Goal: Find specific page/section: Find specific page/section

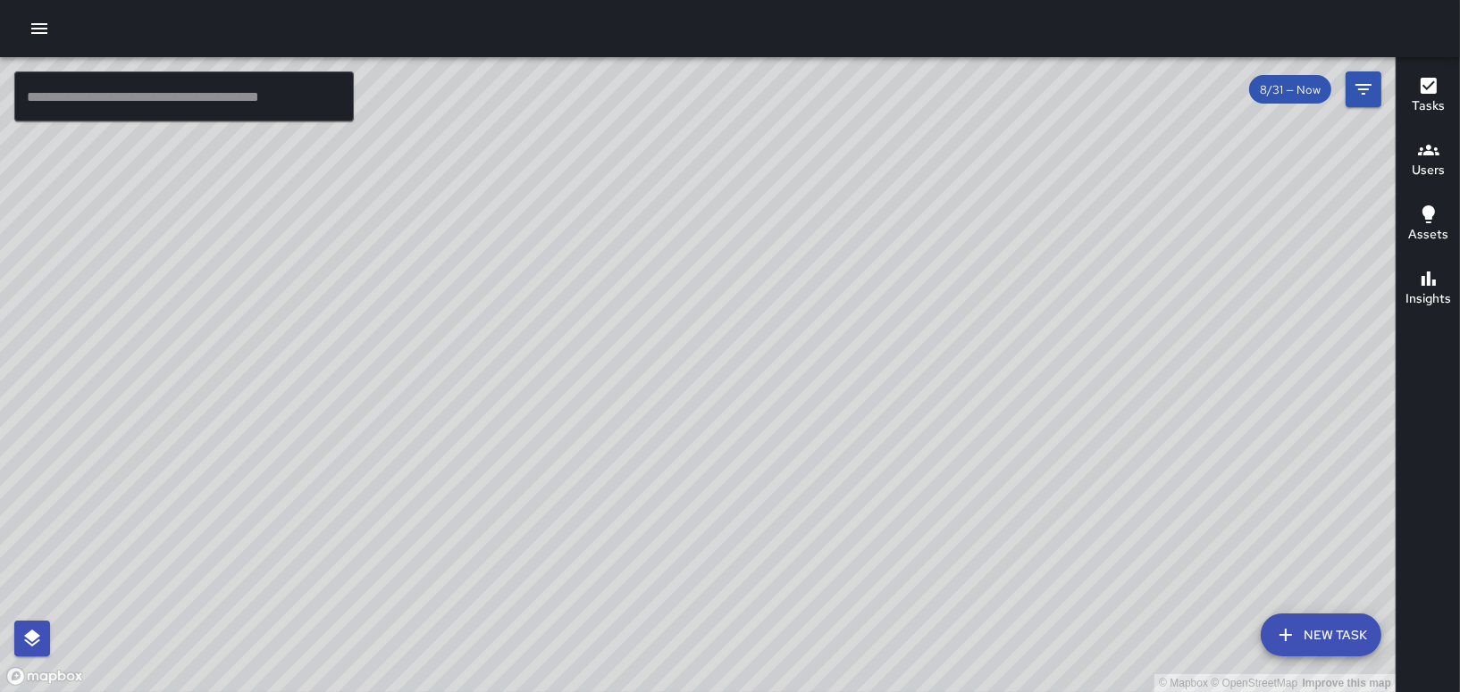
drag, startPoint x: 679, startPoint y: 175, endPoint x: 833, endPoint y: 598, distance: 449.7
click at [821, 614] on div "© Mapbox © OpenStreetMap Improve this map" at bounding box center [698, 374] width 1396 height 635
drag, startPoint x: 876, startPoint y: 453, endPoint x: 833, endPoint y: 535, distance: 93.1
click at [833, 535] on div "© Mapbox © OpenStreetMap Improve this map" at bounding box center [698, 374] width 1396 height 635
drag, startPoint x: 726, startPoint y: 566, endPoint x: 862, endPoint y: 336, distance: 266.8
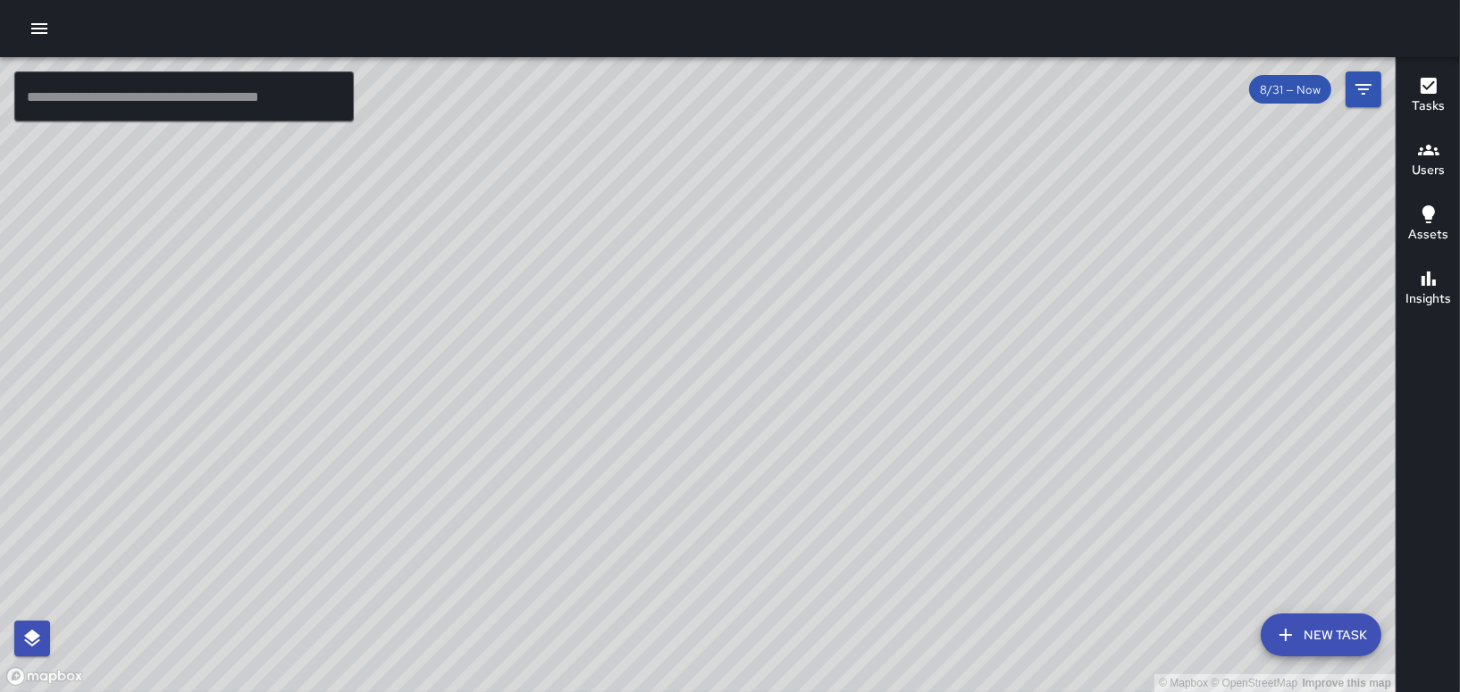
click at [862, 336] on div "© Mapbox © OpenStreetMap Improve this map" at bounding box center [698, 374] width 1396 height 635
drag, startPoint x: 858, startPoint y: 349, endPoint x: 841, endPoint y: 510, distance: 161.7
click at [841, 514] on div "© Mapbox © OpenStreetMap Improve this map" at bounding box center [698, 374] width 1396 height 635
drag, startPoint x: 786, startPoint y: 269, endPoint x: 779, endPoint y: 499, distance: 230.6
click at [779, 499] on div "© Mapbox © OpenStreetMap Improve this map" at bounding box center [698, 374] width 1396 height 635
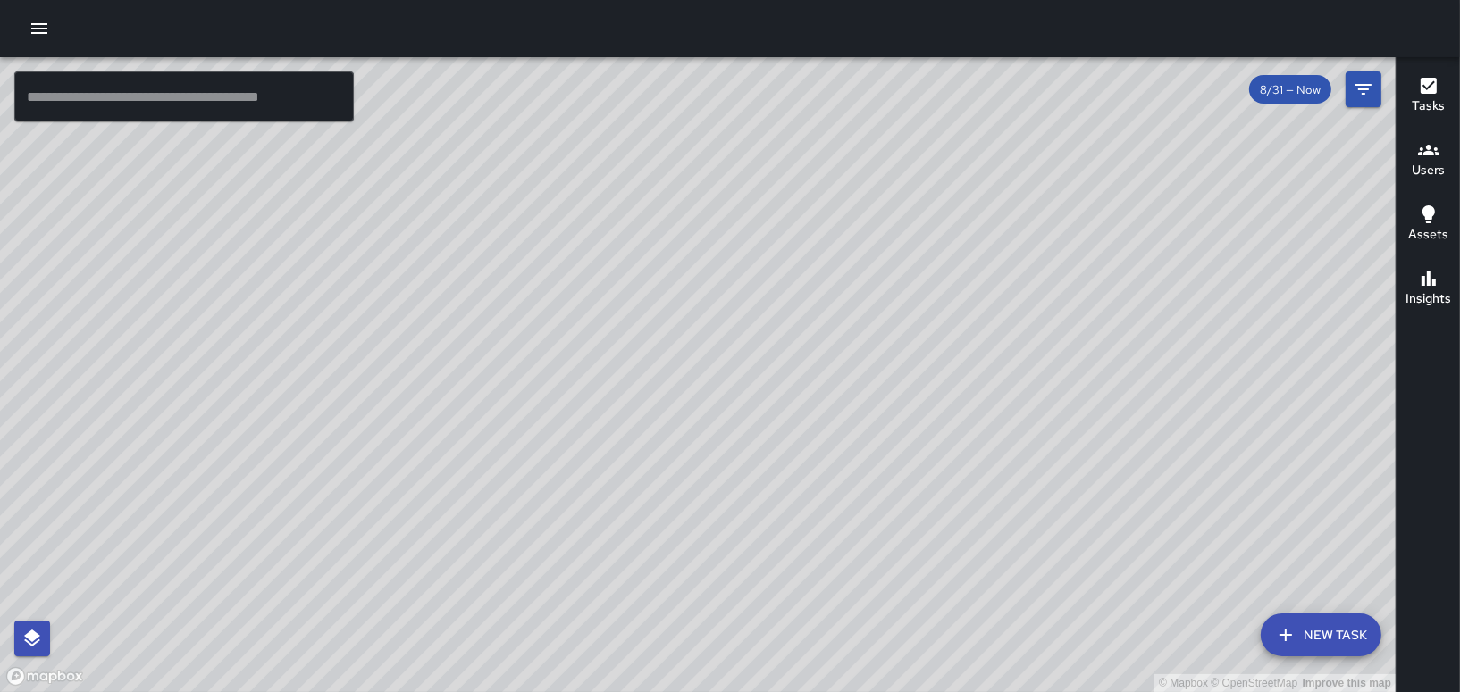
drag, startPoint x: 816, startPoint y: 482, endPoint x: 825, endPoint y: 411, distance: 72.0
click at [825, 411] on div "© Mapbox © OpenStreetMap Improve this map" at bounding box center [698, 374] width 1396 height 635
